Goal: Find specific page/section: Find specific page/section

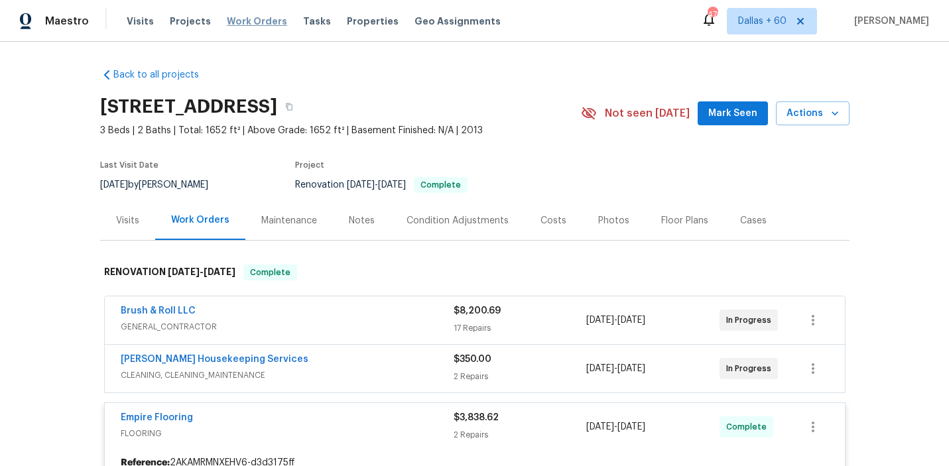
click at [251, 20] on span "Work Orders" at bounding box center [257, 21] width 60 height 13
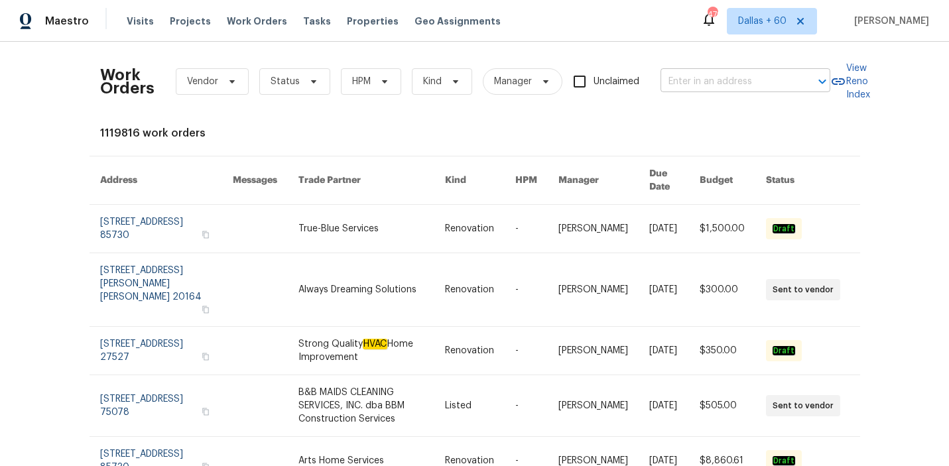
click at [757, 88] on input "text" at bounding box center [727, 82] width 133 height 21
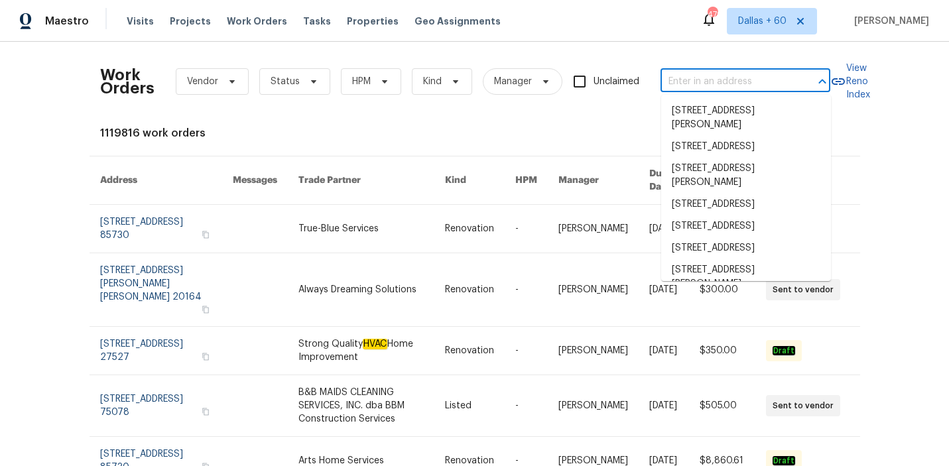
paste input "[STREET_ADDRESS]"
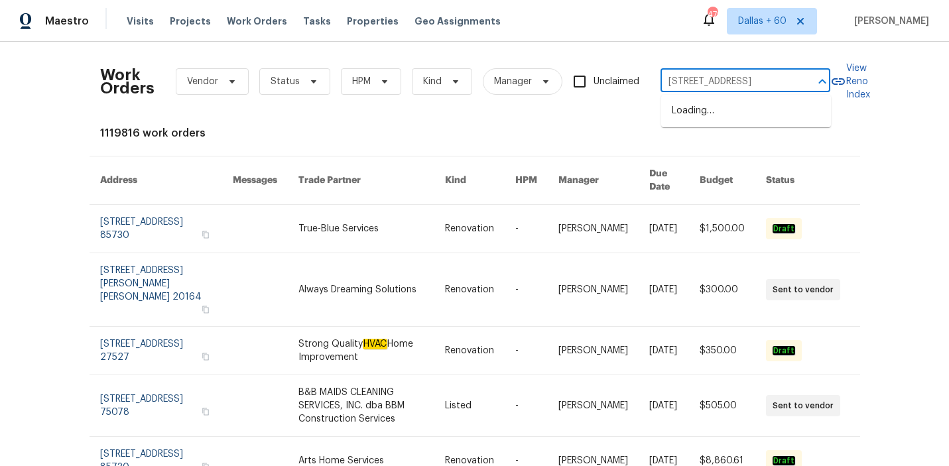
scroll to position [0, 62]
type input "[STREET_ADDRESS]"
click at [735, 121] on li "[STREET_ADDRESS]" at bounding box center [747, 111] width 170 height 22
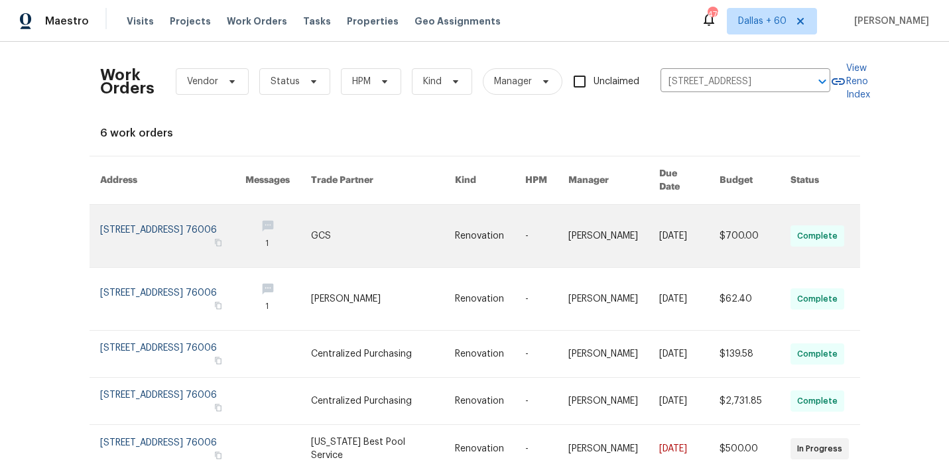
click at [397, 236] on link at bounding box center [383, 236] width 144 height 62
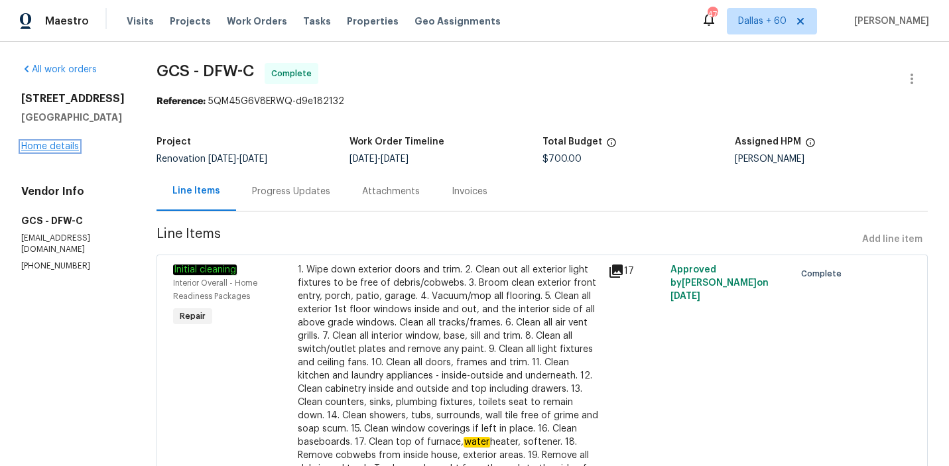
click at [62, 151] on link "Home details" at bounding box center [50, 146] width 58 height 9
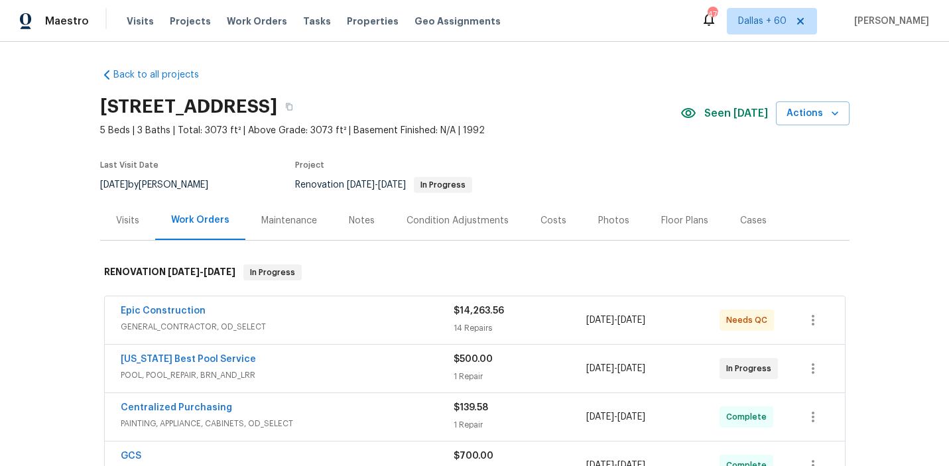
click at [337, 333] on span "GENERAL_CONTRACTOR, OD_SELECT" at bounding box center [287, 326] width 333 height 13
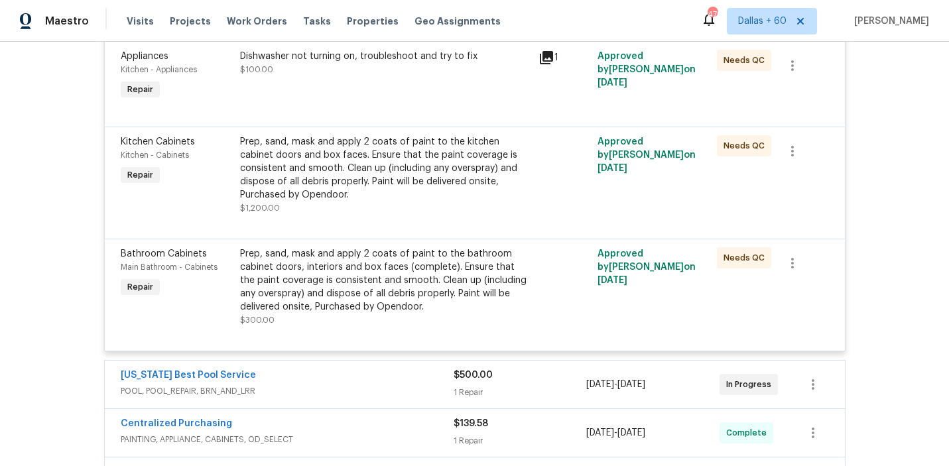
scroll to position [2133, 0]
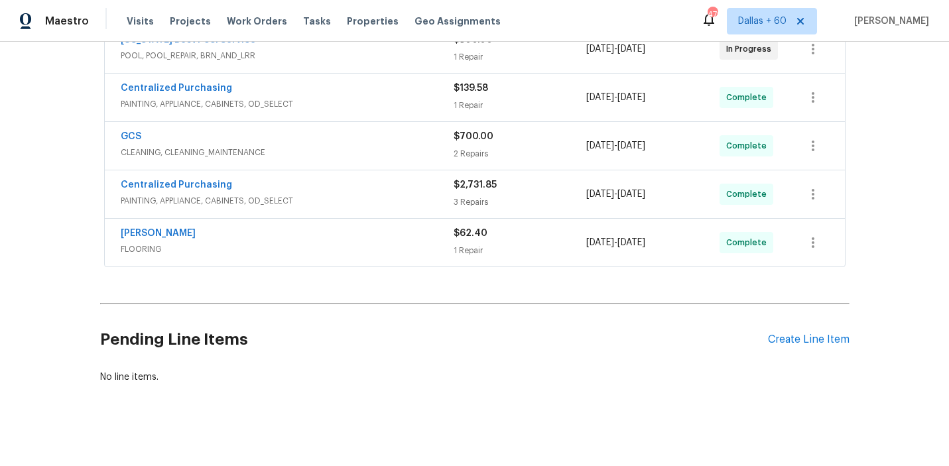
click at [354, 243] on span "FLOORING" at bounding box center [287, 249] width 333 height 13
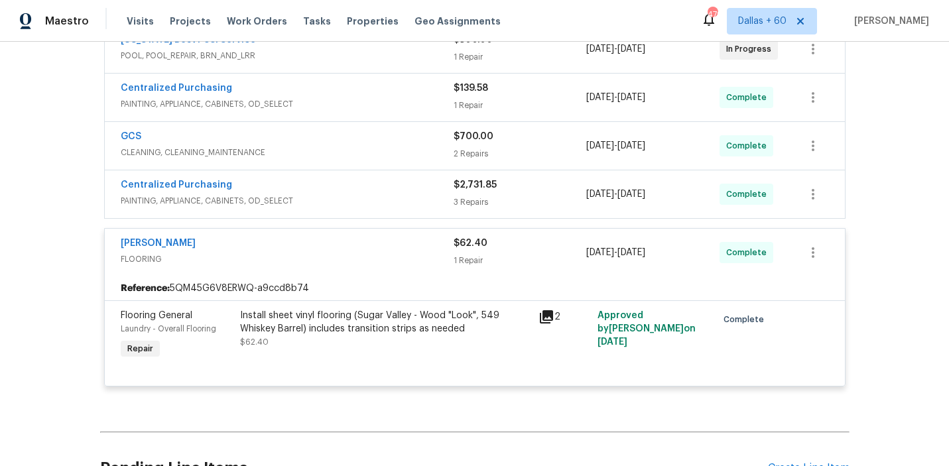
click at [349, 184] on div "Centralized Purchasing" at bounding box center [287, 186] width 333 height 16
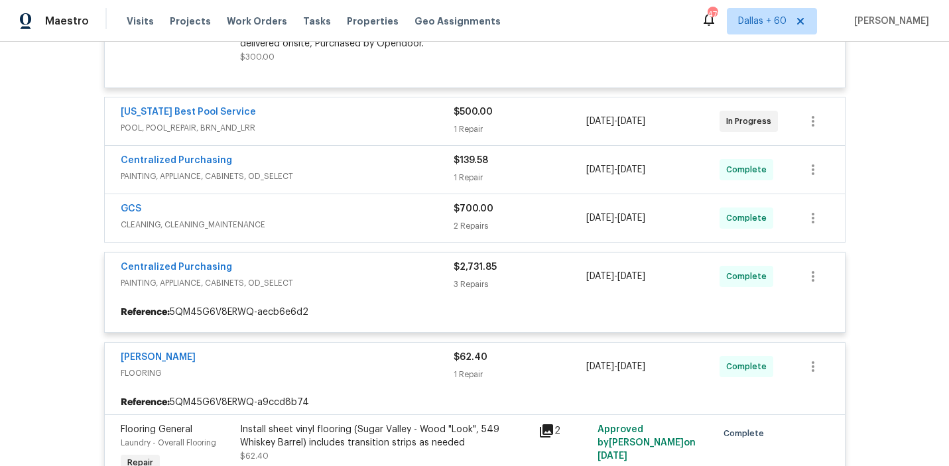
scroll to position [2062, 0]
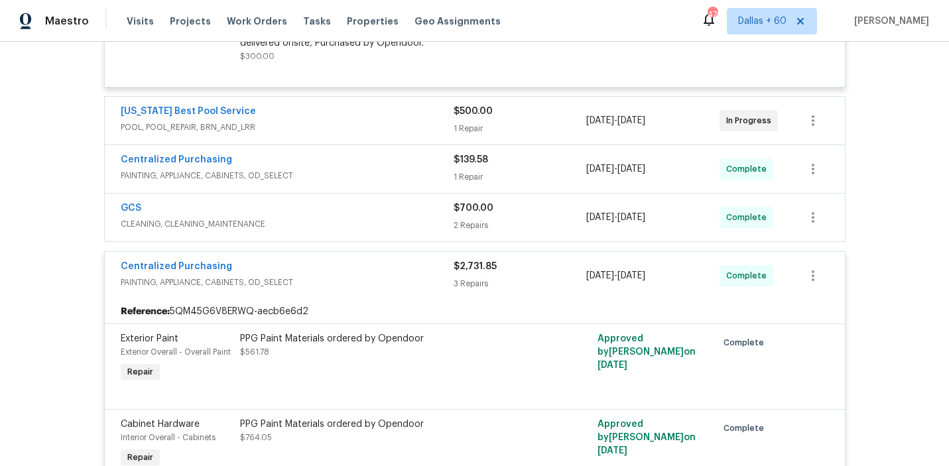
click at [353, 206] on div "GCS" at bounding box center [287, 210] width 333 height 16
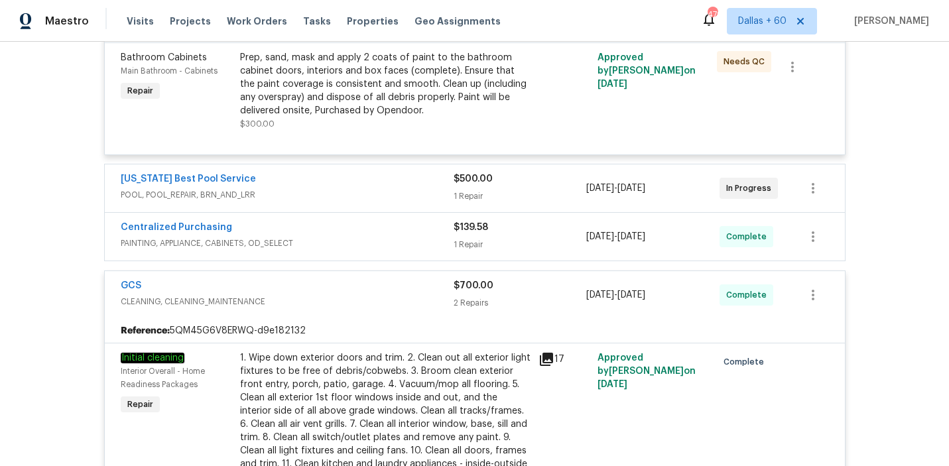
click at [357, 226] on div "Centralized Purchasing" at bounding box center [287, 229] width 333 height 16
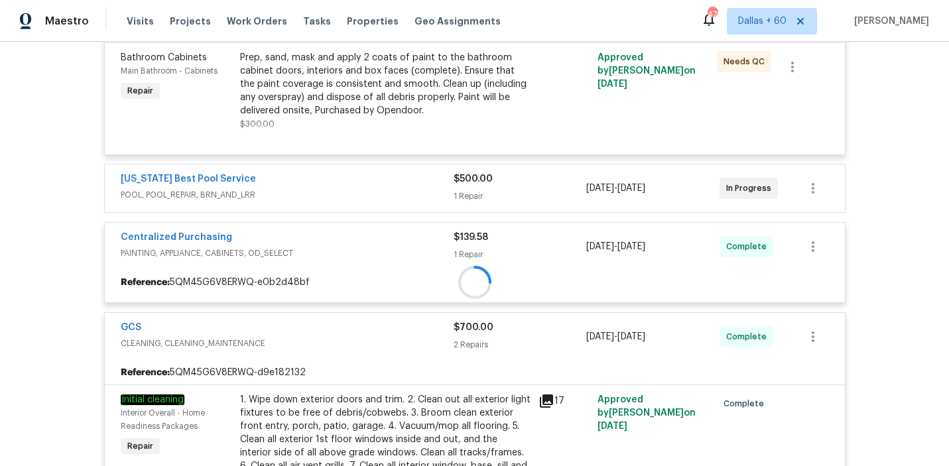
scroll to position [1948, 0]
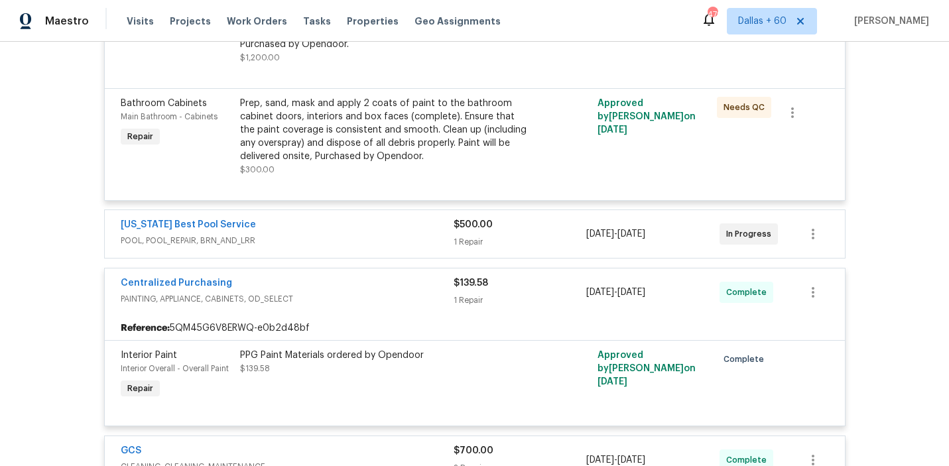
click at [357, 224] on div "[US_STATE] Best Pool Service" at bounding box center [287, 226] width 333 height 16
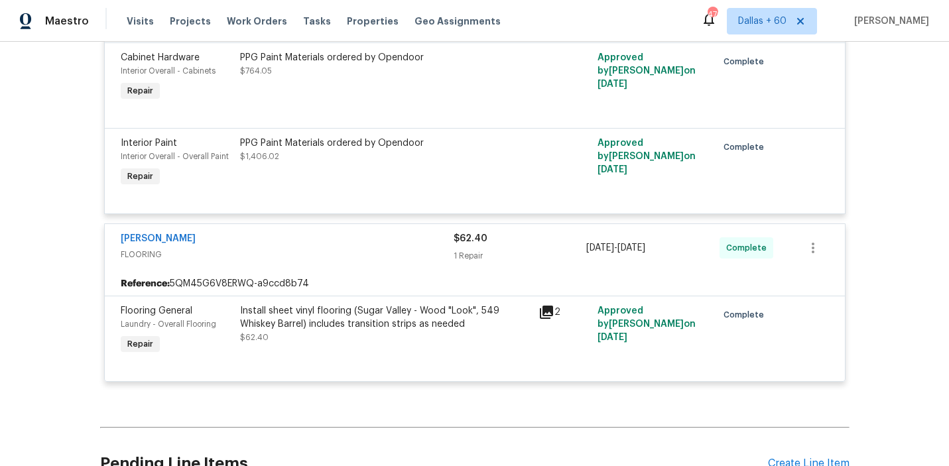
scroll to position [3243, 0]
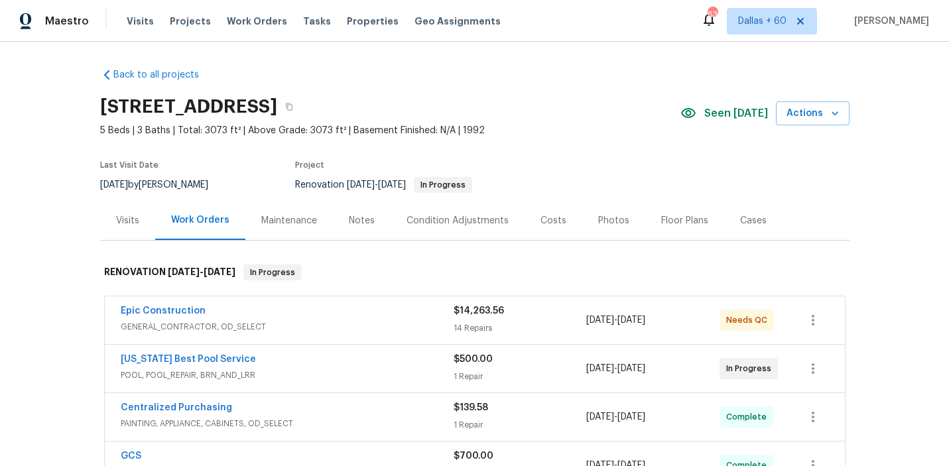
click at [128, 216] on div "Visits" at bounding box center [127, 220] width 23 height 13
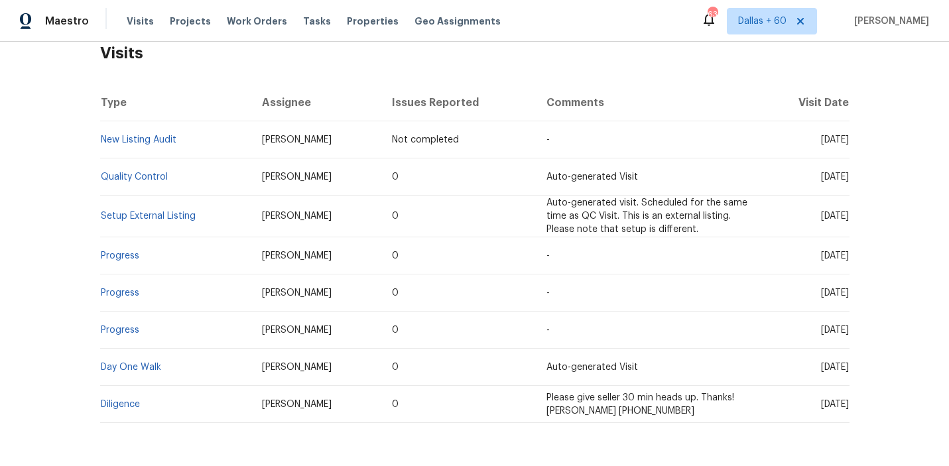
scroll to position [265, 0]
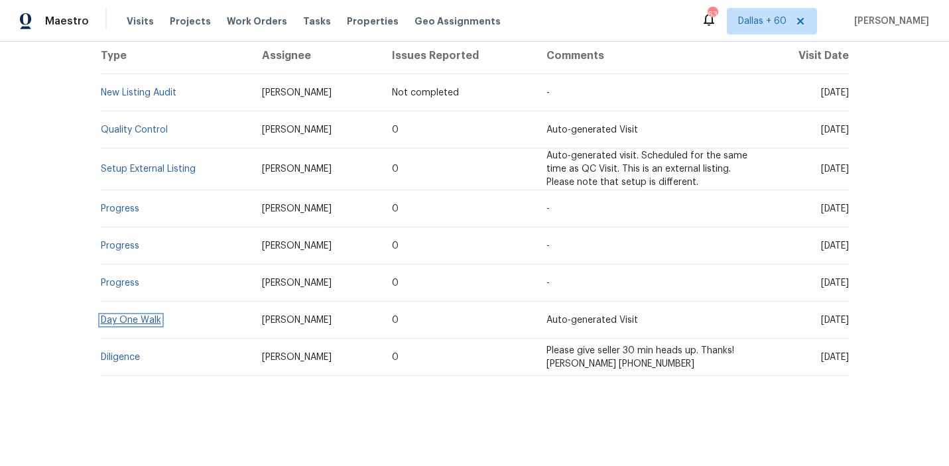
click at [119, 322] on link "Day One Walk" at bounding box center [131, 320] width 60 height 9
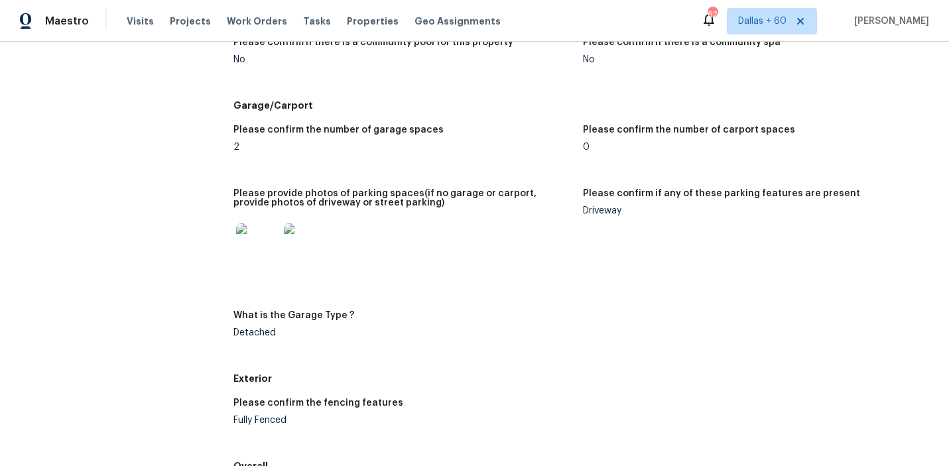
scroll to position [1800, 0]
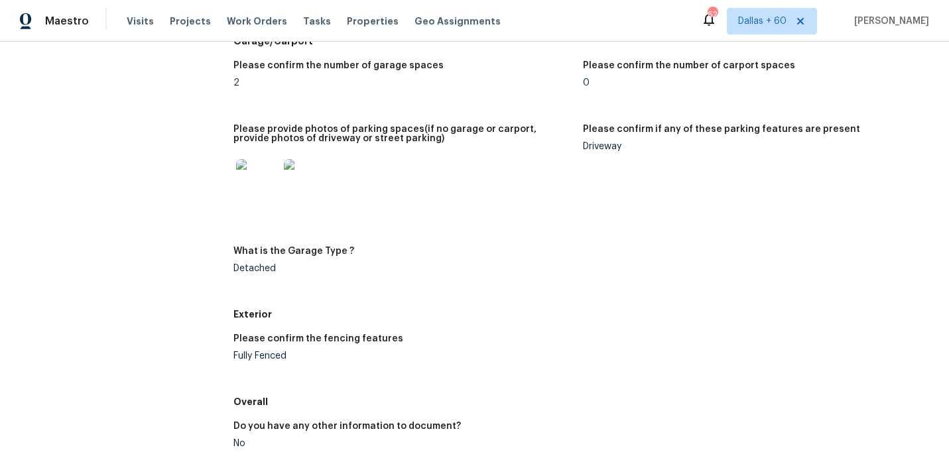
click at [314, 176] on img at bounding box center [305, 180] width 42 height 42
